Goal: Task Accomplishment & Management: Use online tool/utility

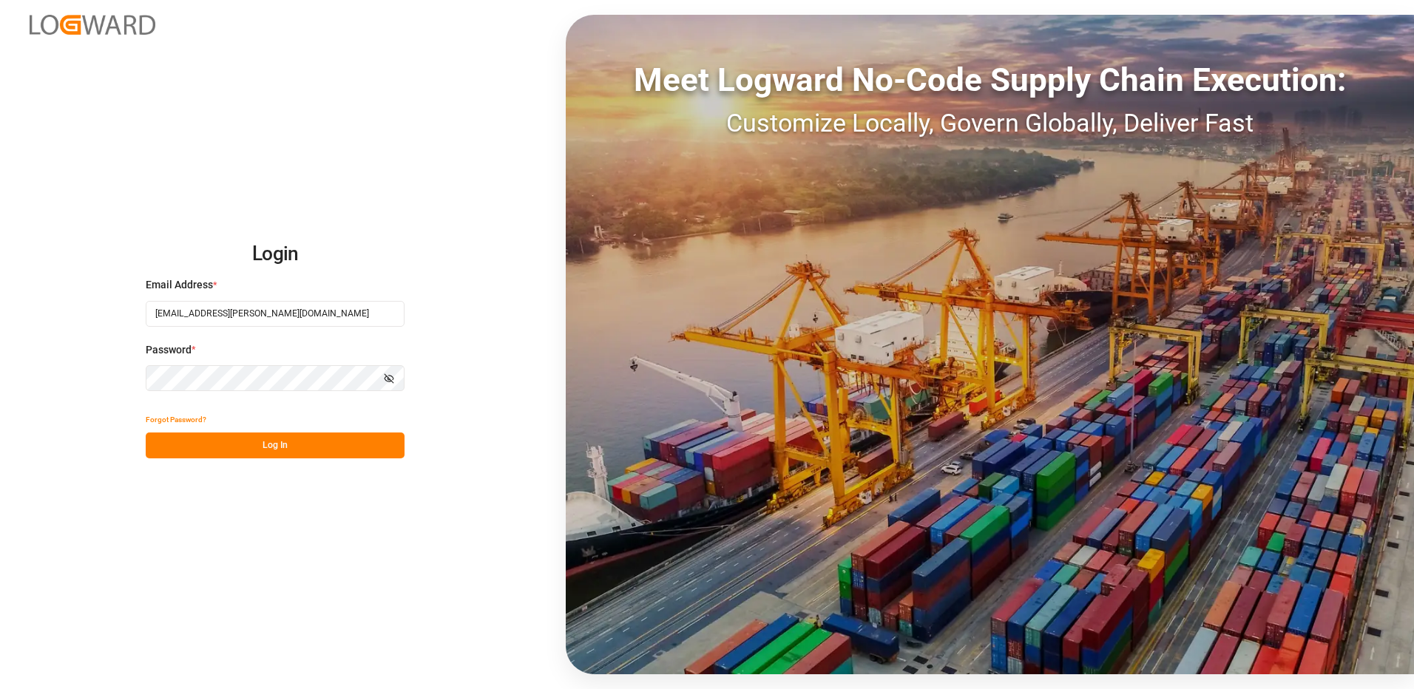
click at [237, 449] on button "Log In" at bounding box center [275, 446] width 259 height 26
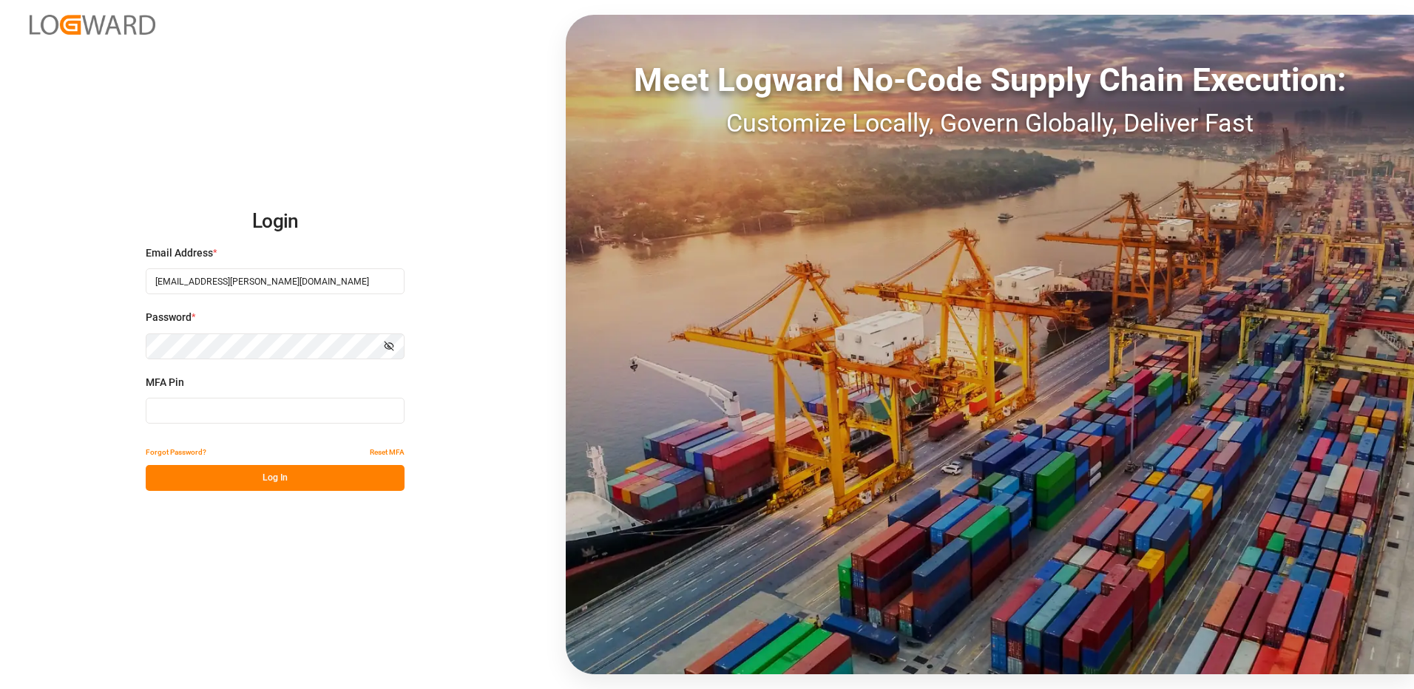
click at [242, 408] on input at bounding box center [275, 411] width 259 height 26
click at [206, 411] on input at bounding box center [275, 411] width 259 height 26
type input "2"
type input "662062"
click at [194, 473] on button "Log In" at bounding box center [275, 478] width 259 height 26
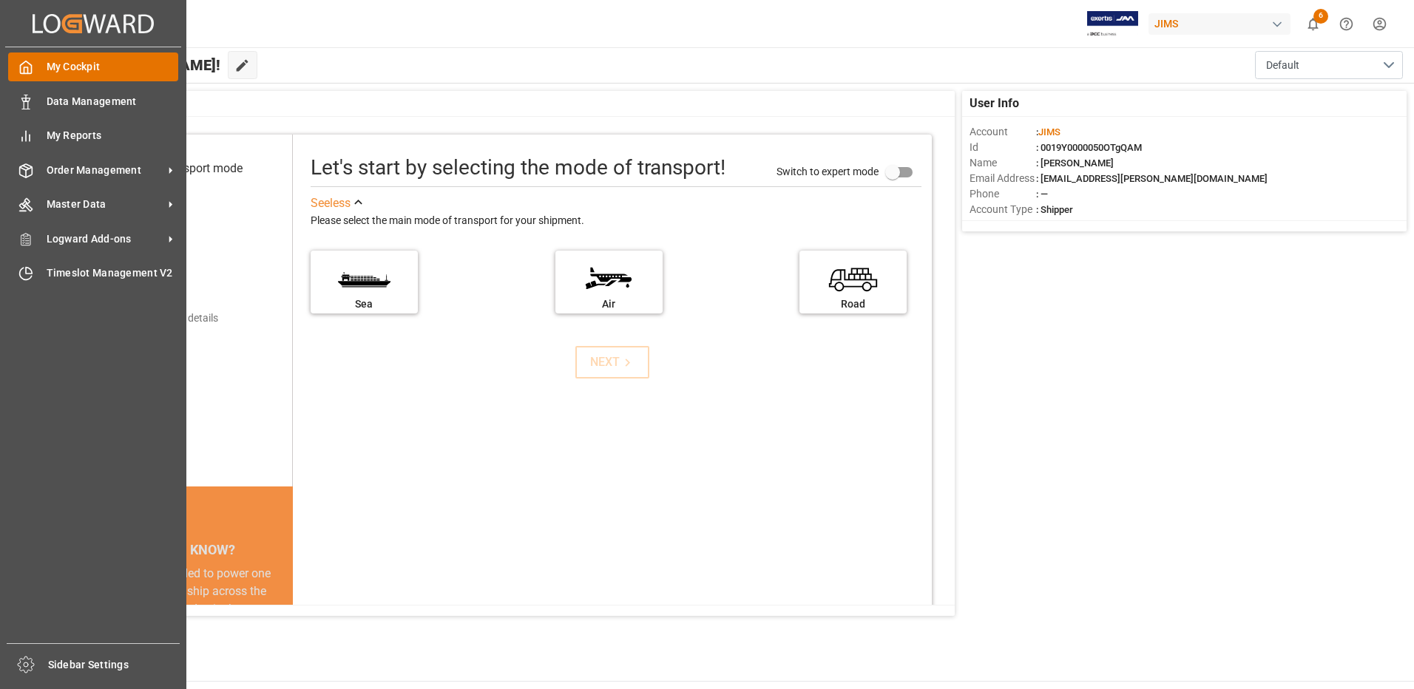
click at [72, 68] on span "My Cockpit" at bounding box center [113, 67] width 132 height 16
click at [74, 75] on div "My Cockpit My Cockpit" at bounding box center [93, 67] width 170 height 29
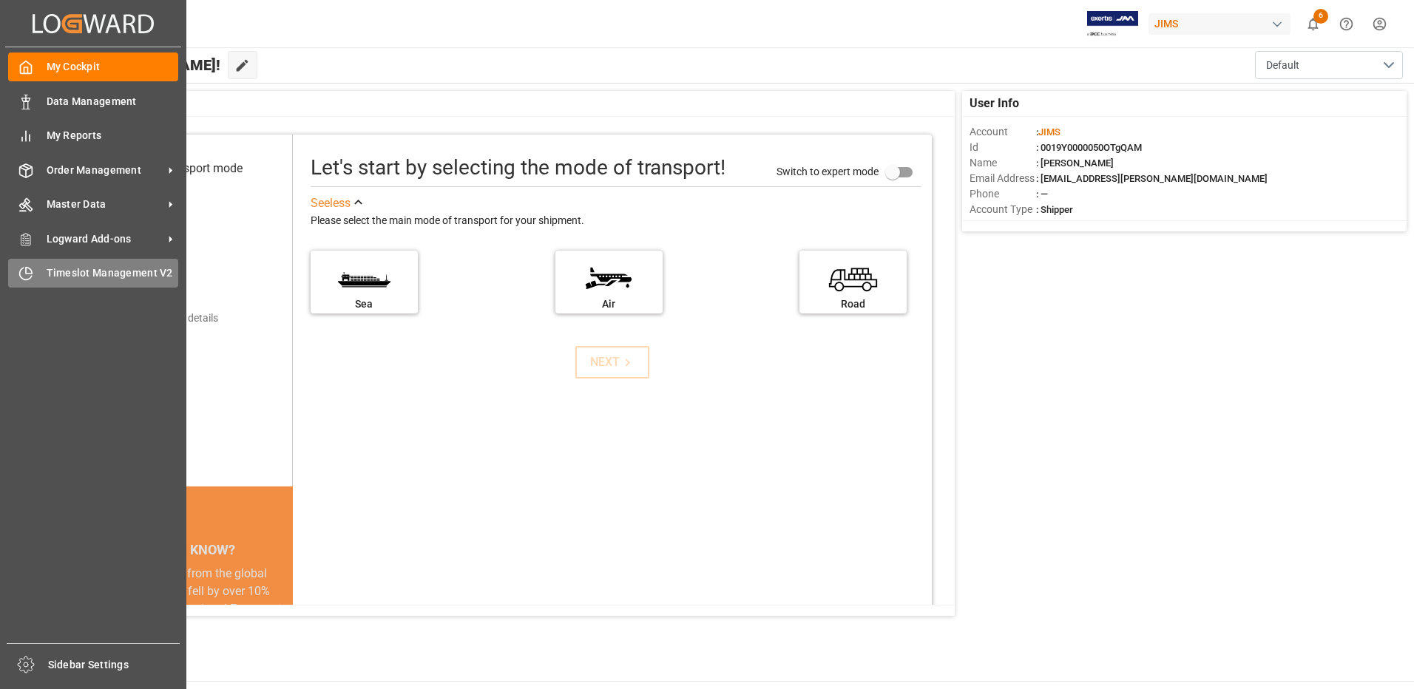
click at [135, 271] on span "Timeslot Management V2" at bounding box center [113, 274] width 132 height 16
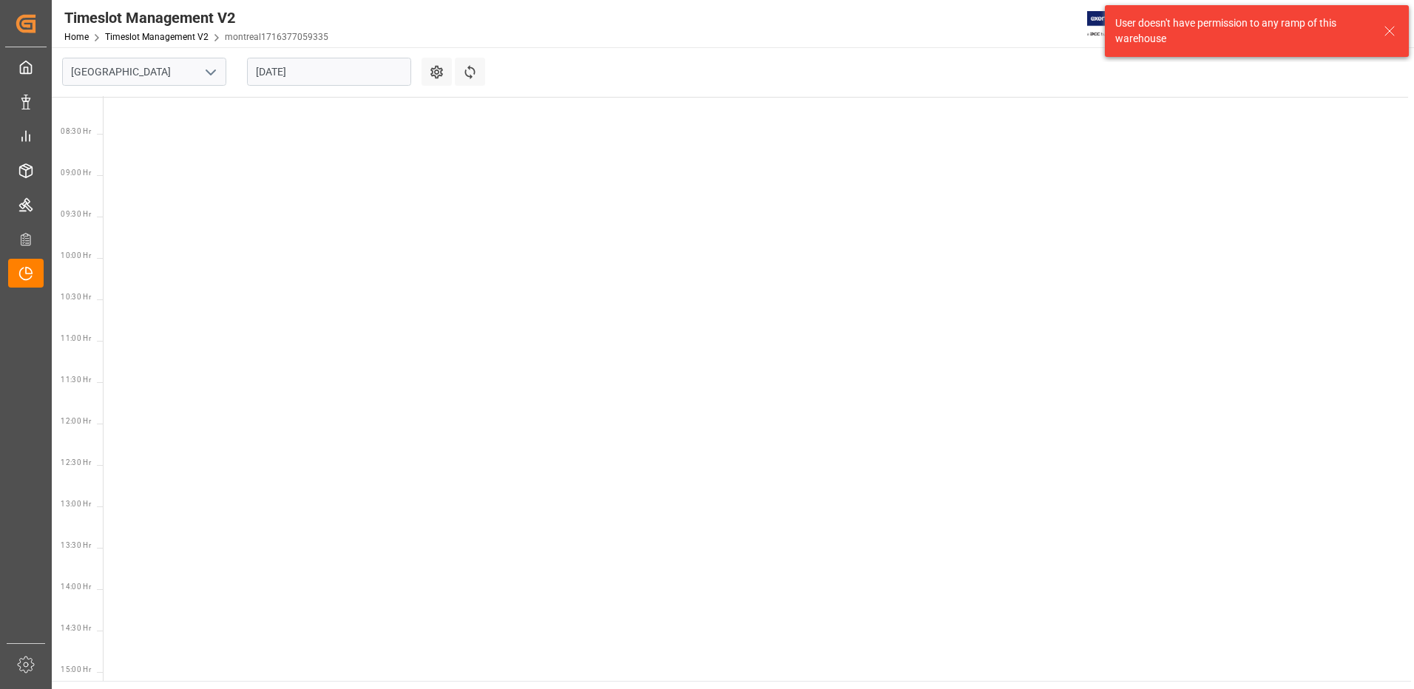
scroll to position [684, 0]
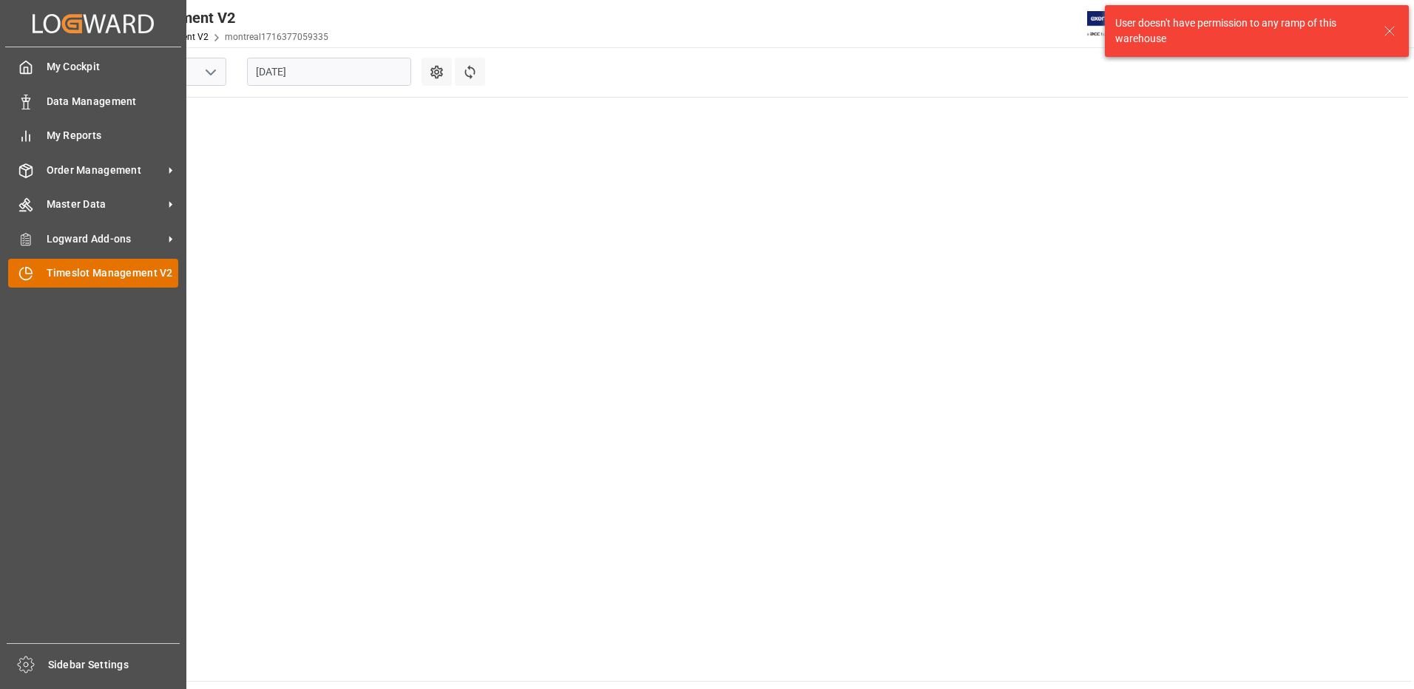
click at [113, 274] on span "Timeslot Management V2" at bounding box center [113, 274] width 132 height 16
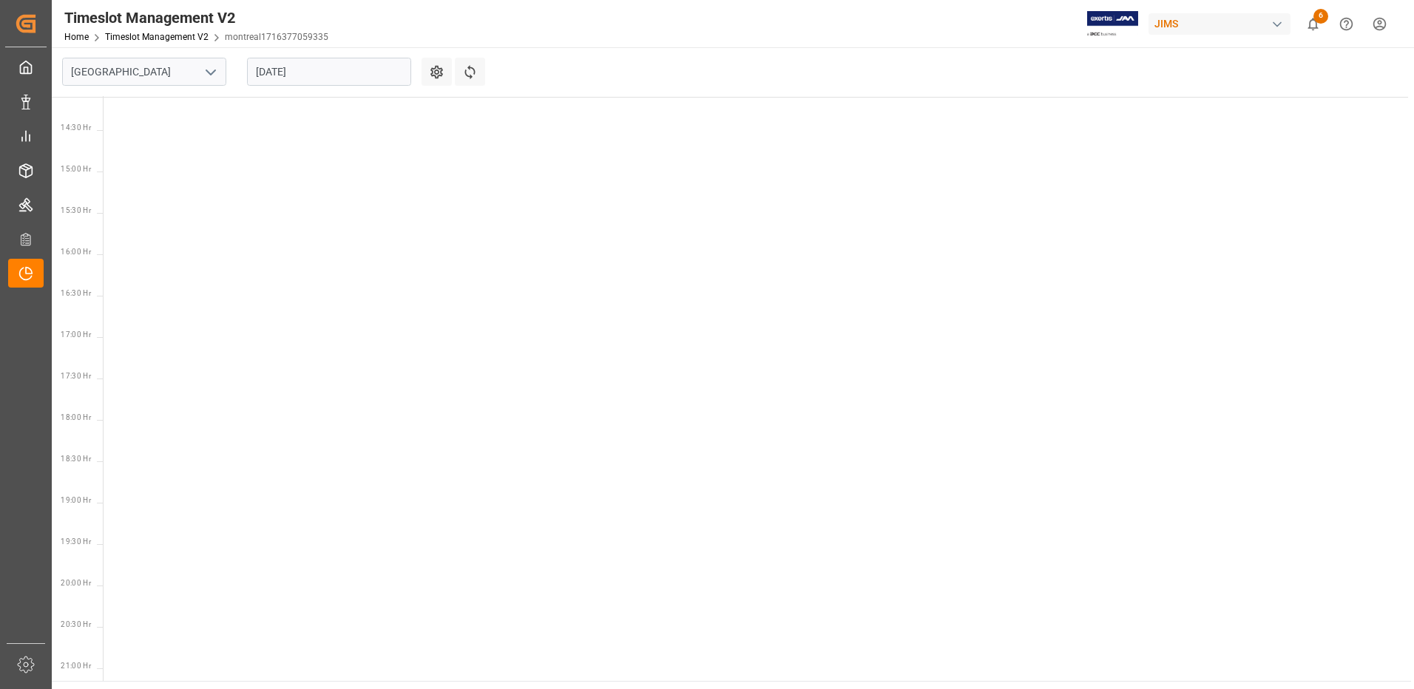
scroll to position [1405, 0]
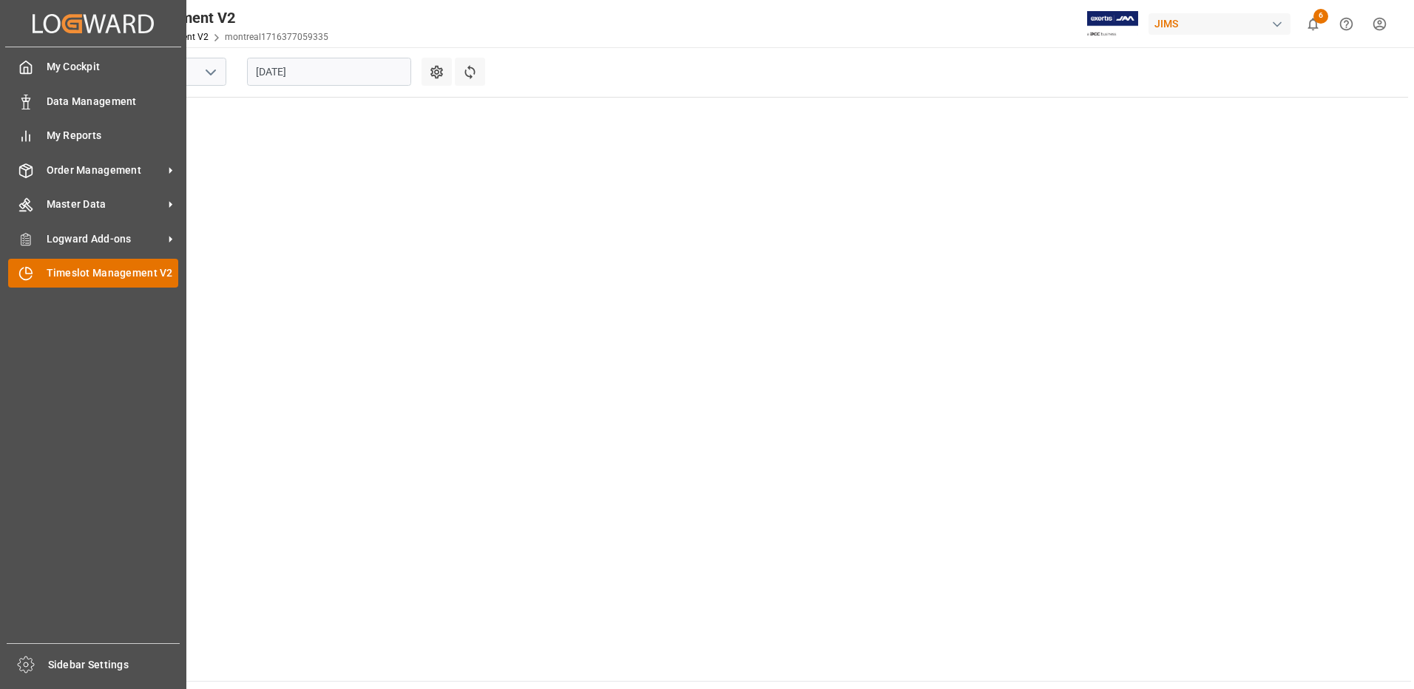
click at [67, 269] on span "Timeslot Management V2" at bounding box center [113, 274] width 132 height 16
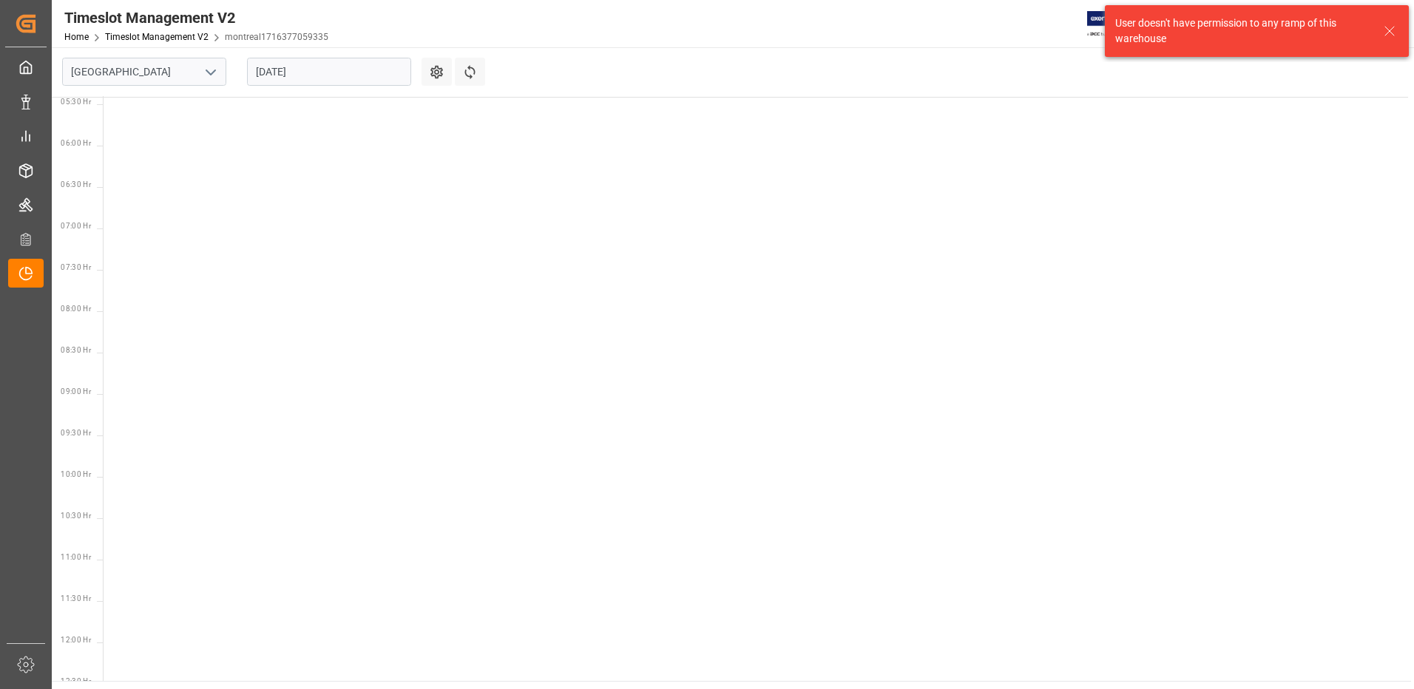
scroll to position [684, 0]
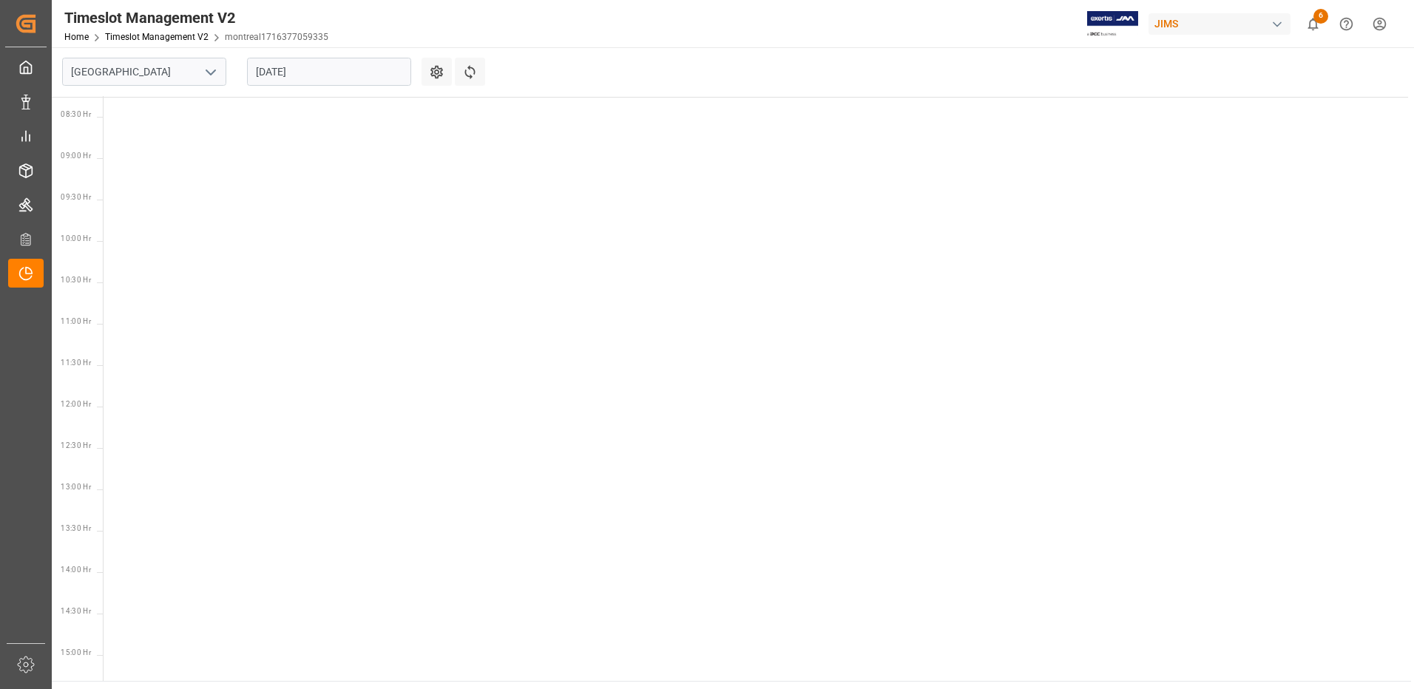
click at [210, 70] on icon "open menu" at bounding box center [211, 73] width 18 height 18
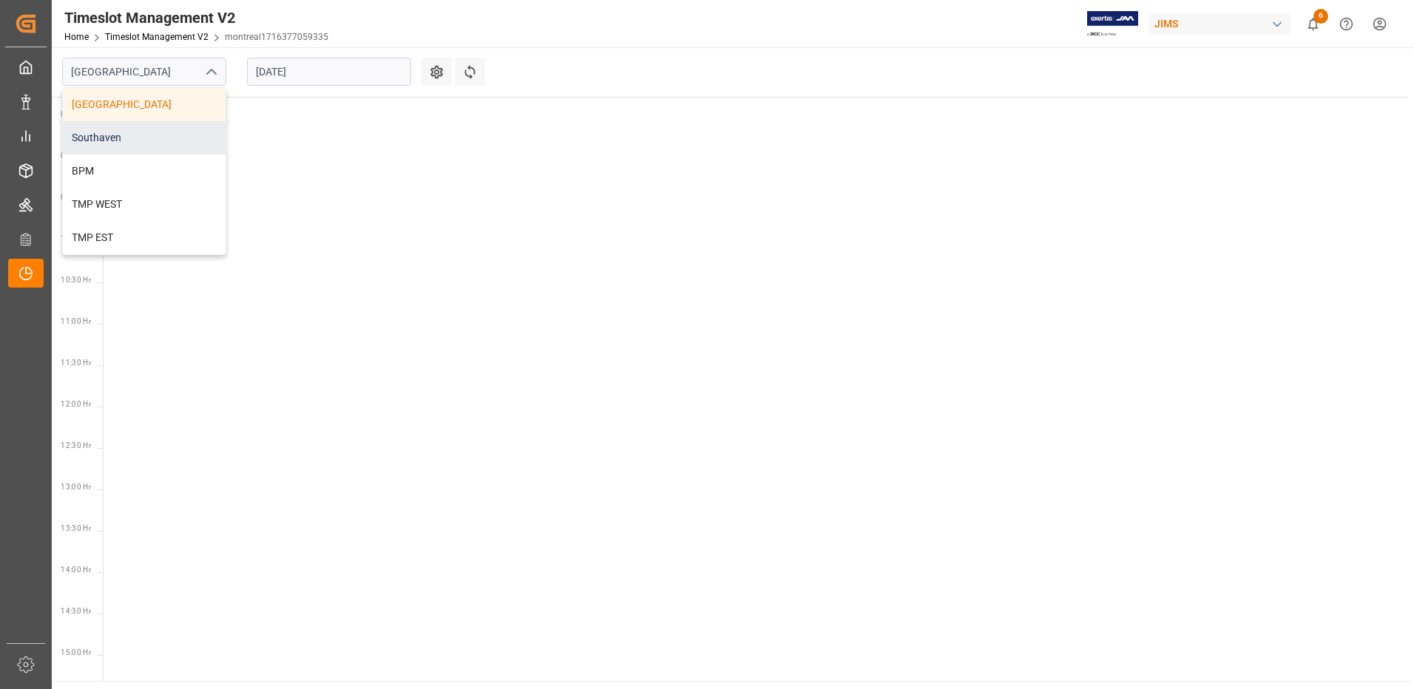
click at [152, 134] on div "Southaven" at bounding box center [144, 137] width 163 height 33
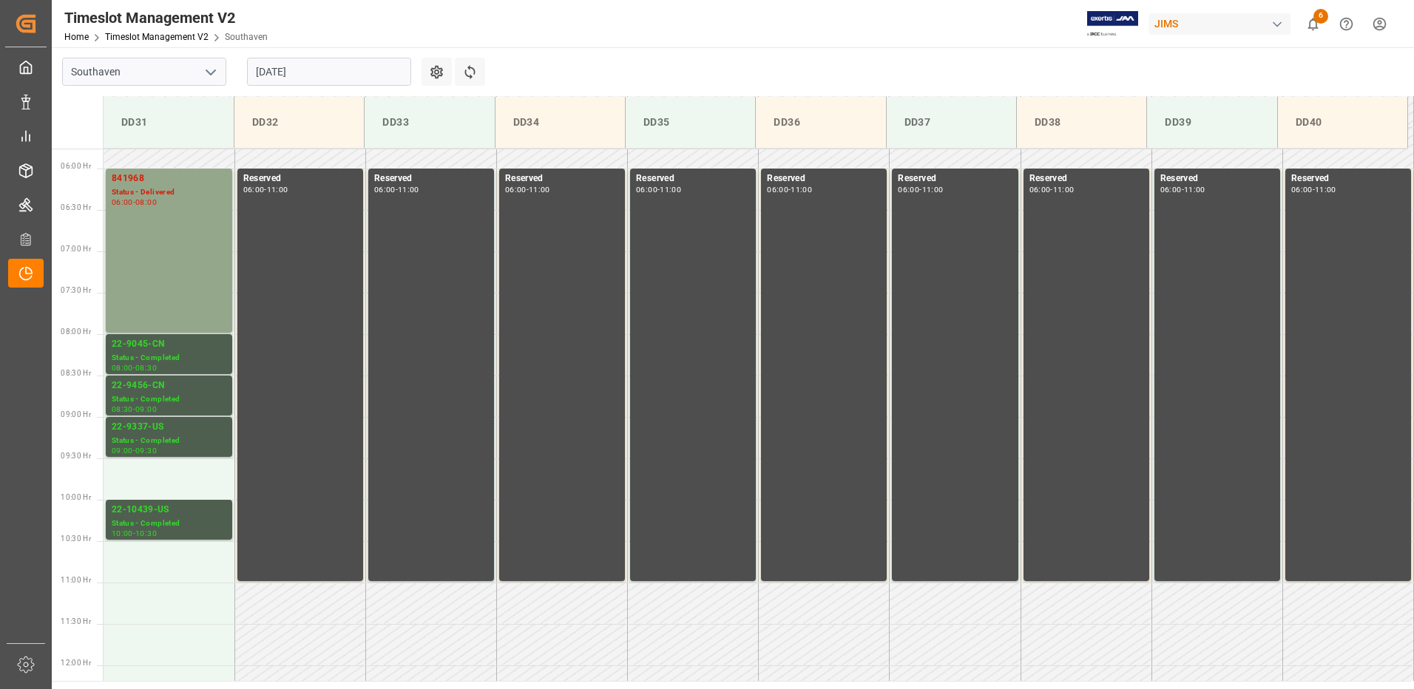
scroll to position [440, 0]
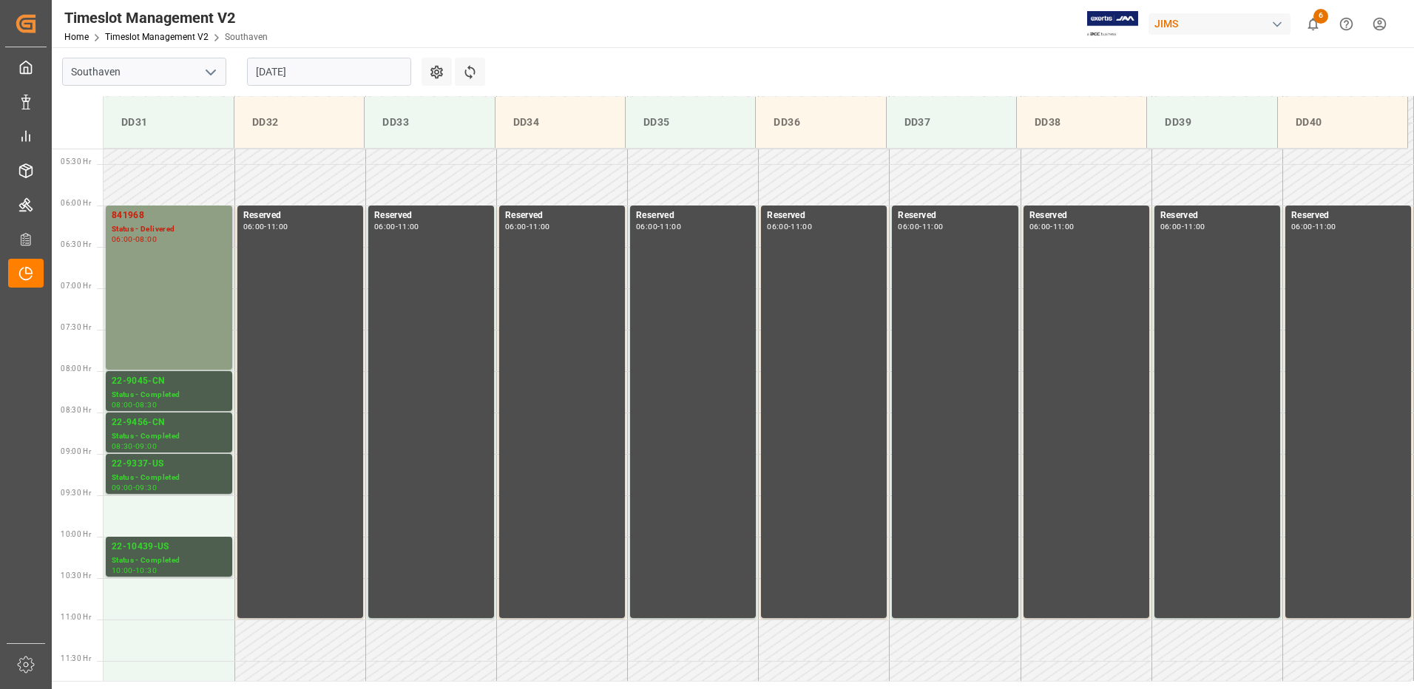
click at [143, 214] on div "841968" at bounding box center [169, 216] width 115 height 15
click at [157, 378] on div "22-9045-CN" at bounding box center [169, 381] width 115 height 15
click at [363, 71] on input "[DATE]" at bounding box center [329, 72] width 164 height 28
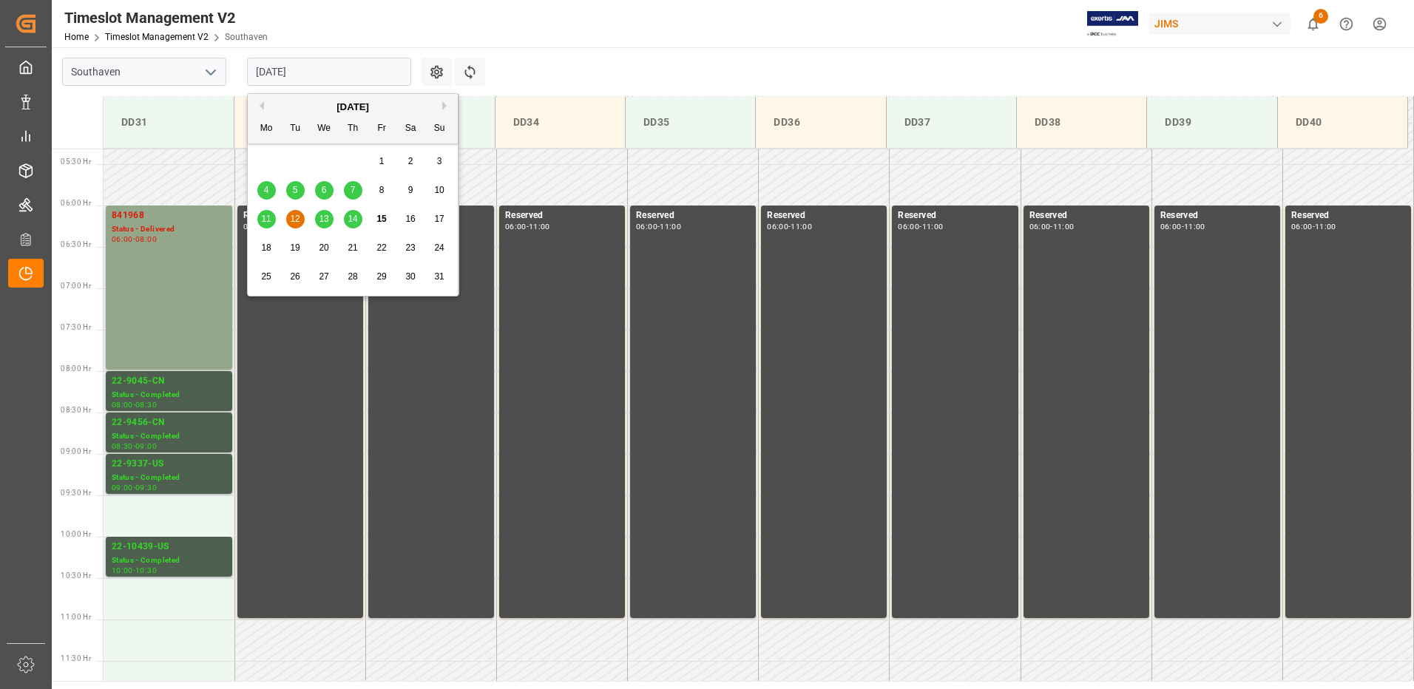
click at [378, 220] on span "15" at bounding box center [382, 219] width 10 height 10
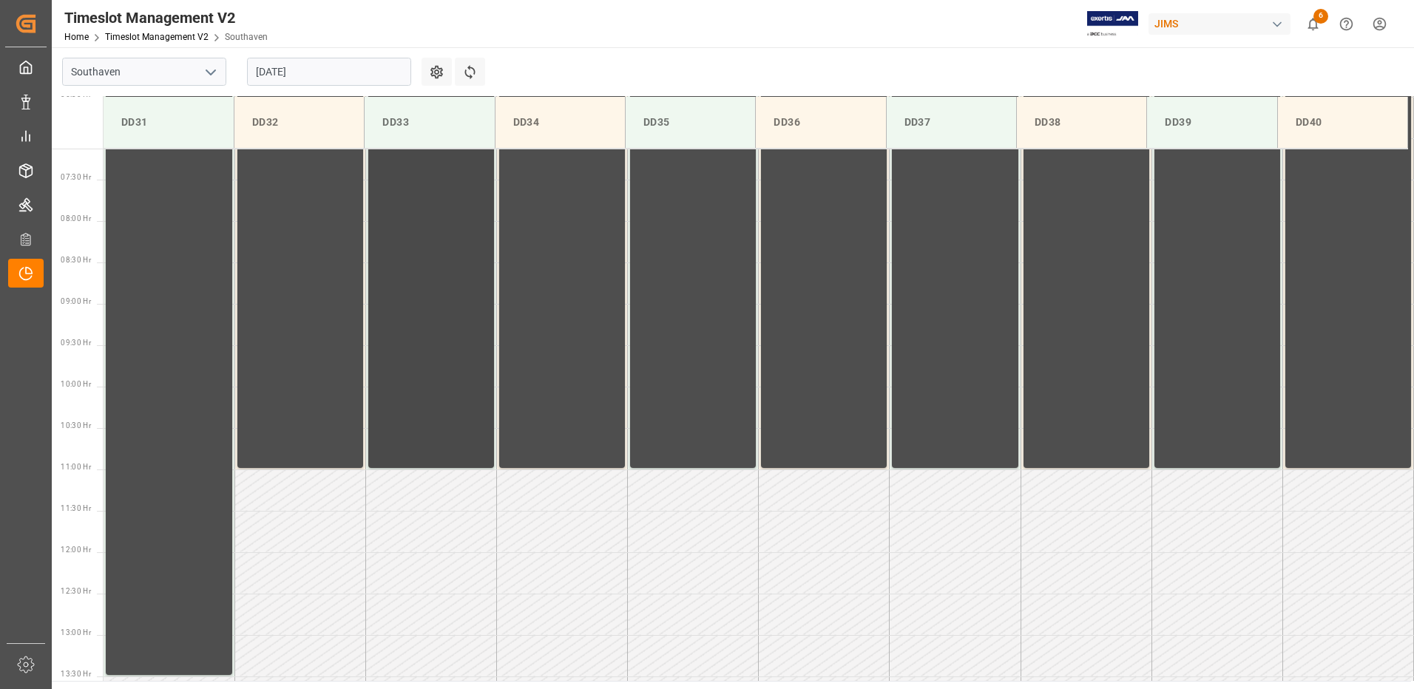
scroll to position [366, 0]
